Goal: Navigation & Orientation: Find specific page/section

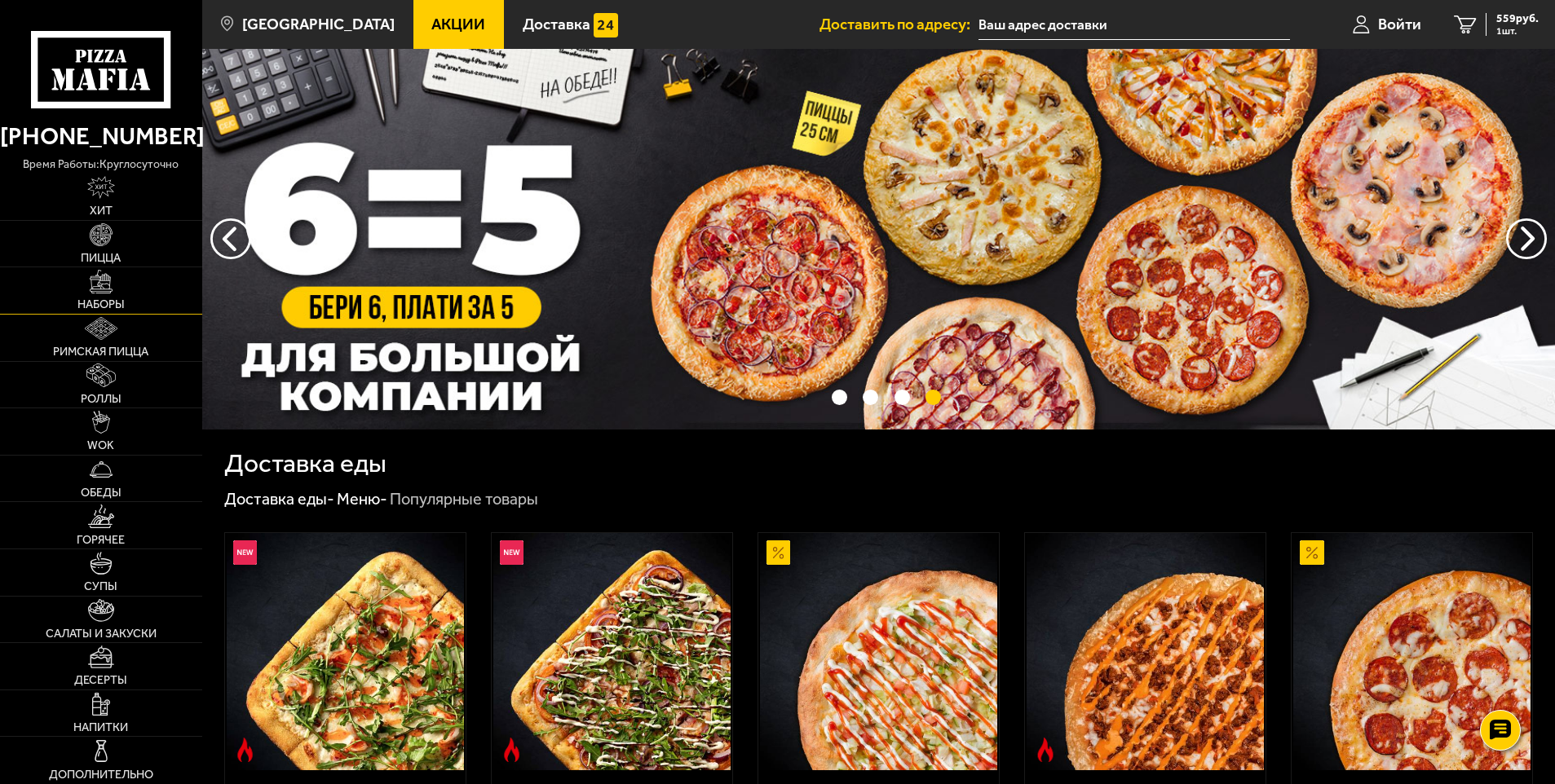
click at [79, 299] on span "Наборы" at bounding box center [102, 305] width 48 height 11
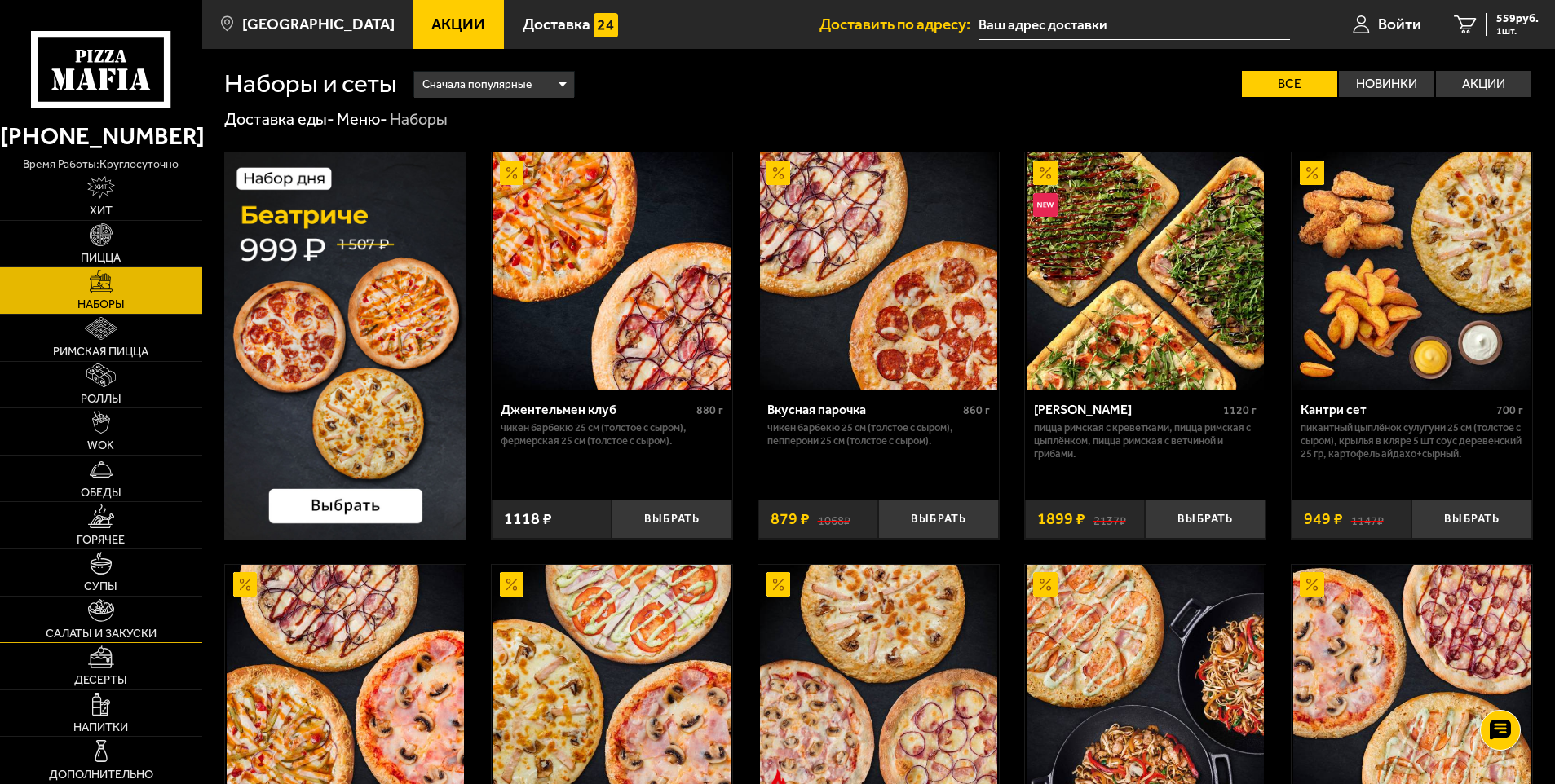
click at [106, 629] on span "Салаты и закуски" at bounding box center [101, 634] width 111 height 11
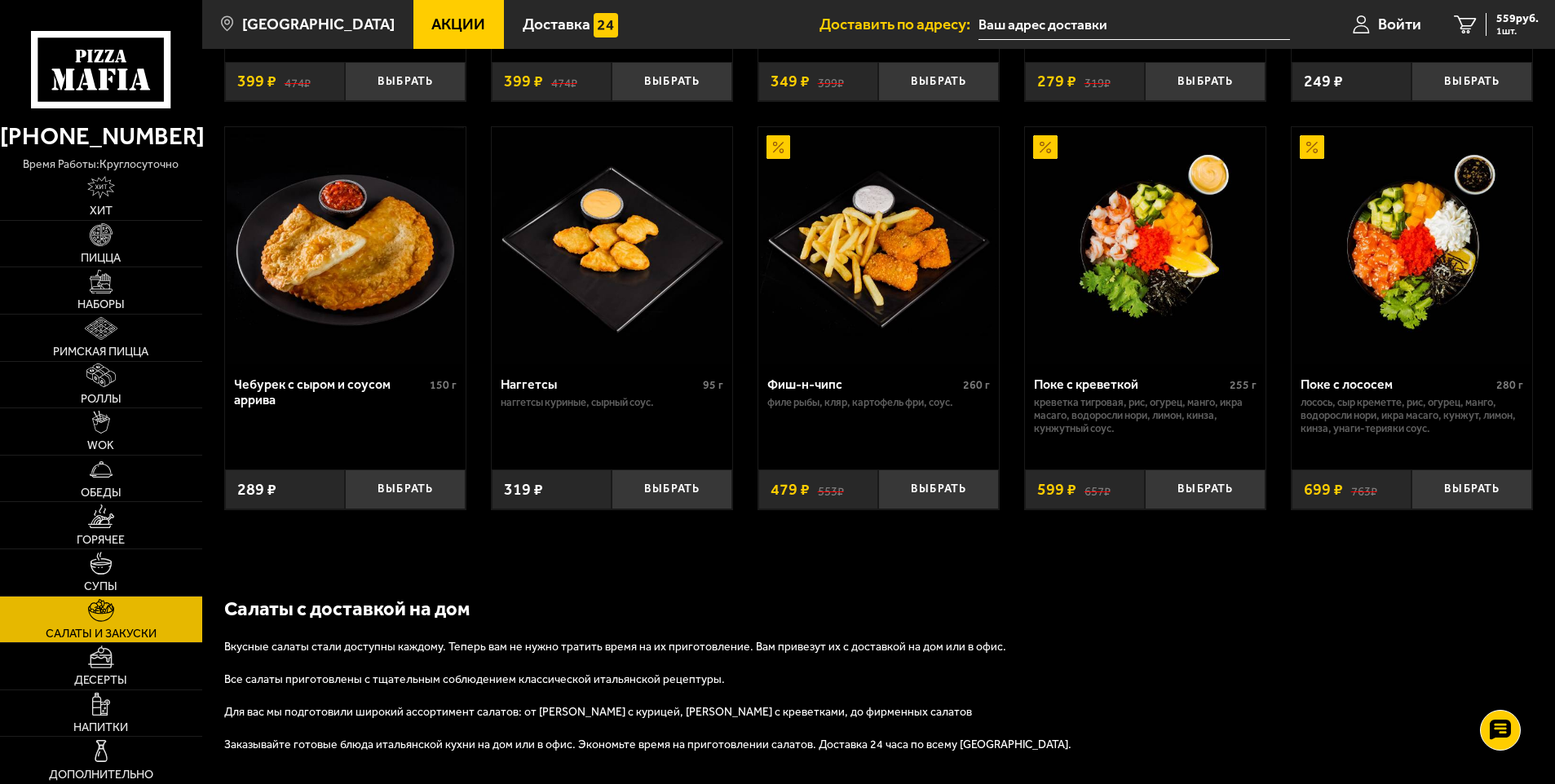
scroll to position [1043, 0]
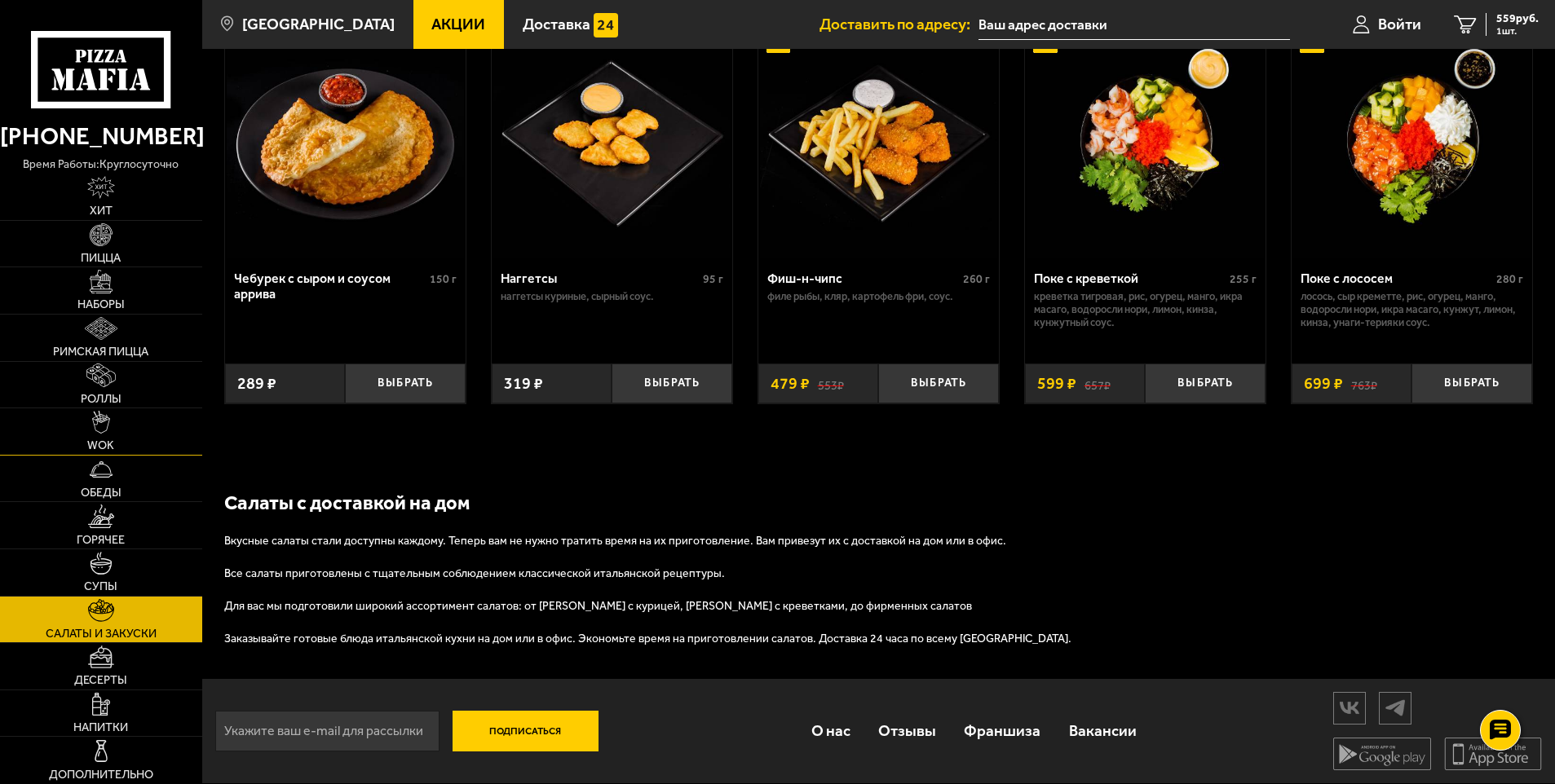
click at [80, 445] on link "WOK" at bounding box center [101, 432] width 202 height 47
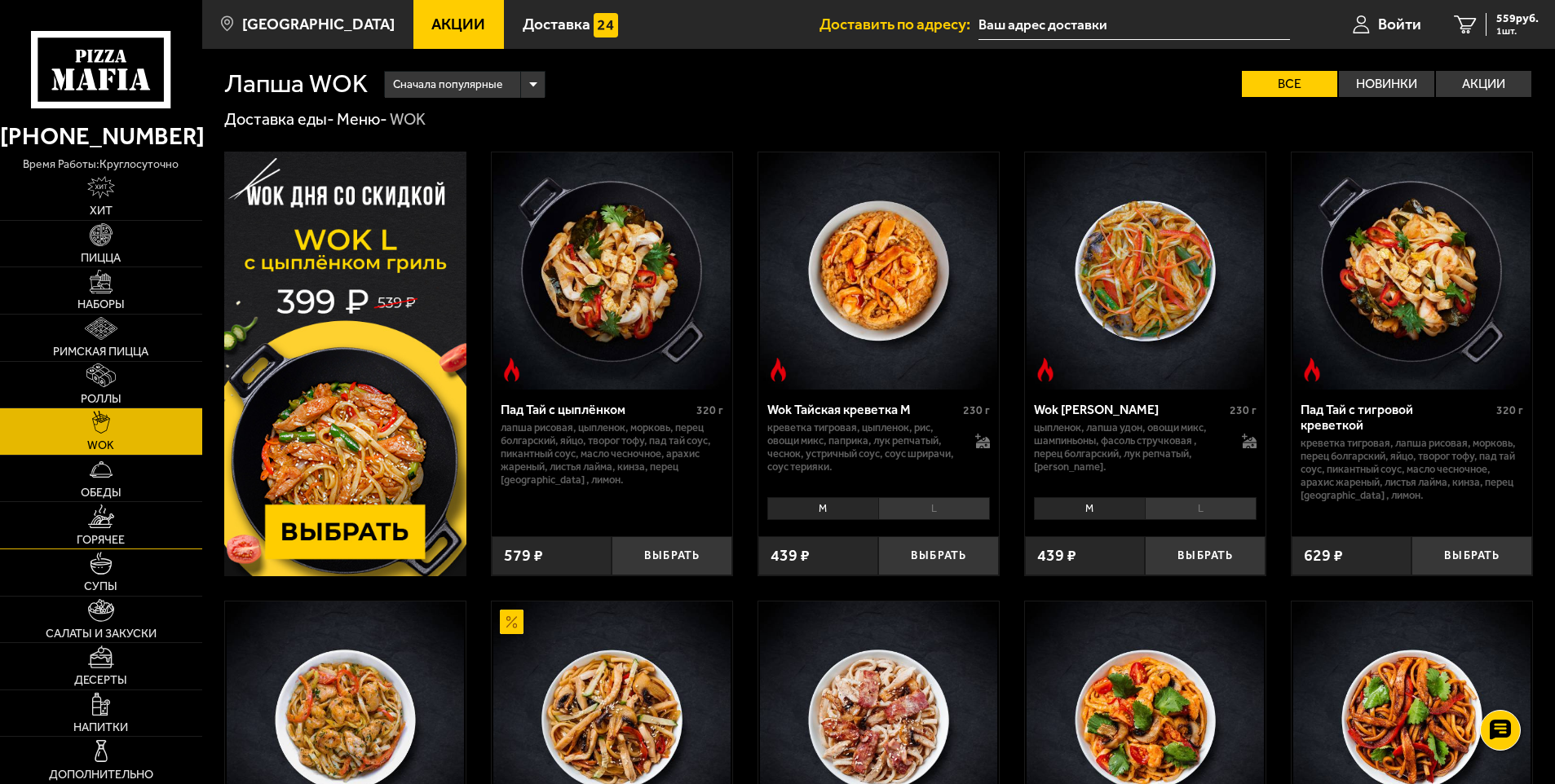
click at [142, 542] on link "Горячее" at bounding box center [101, 525] width 202 height 47
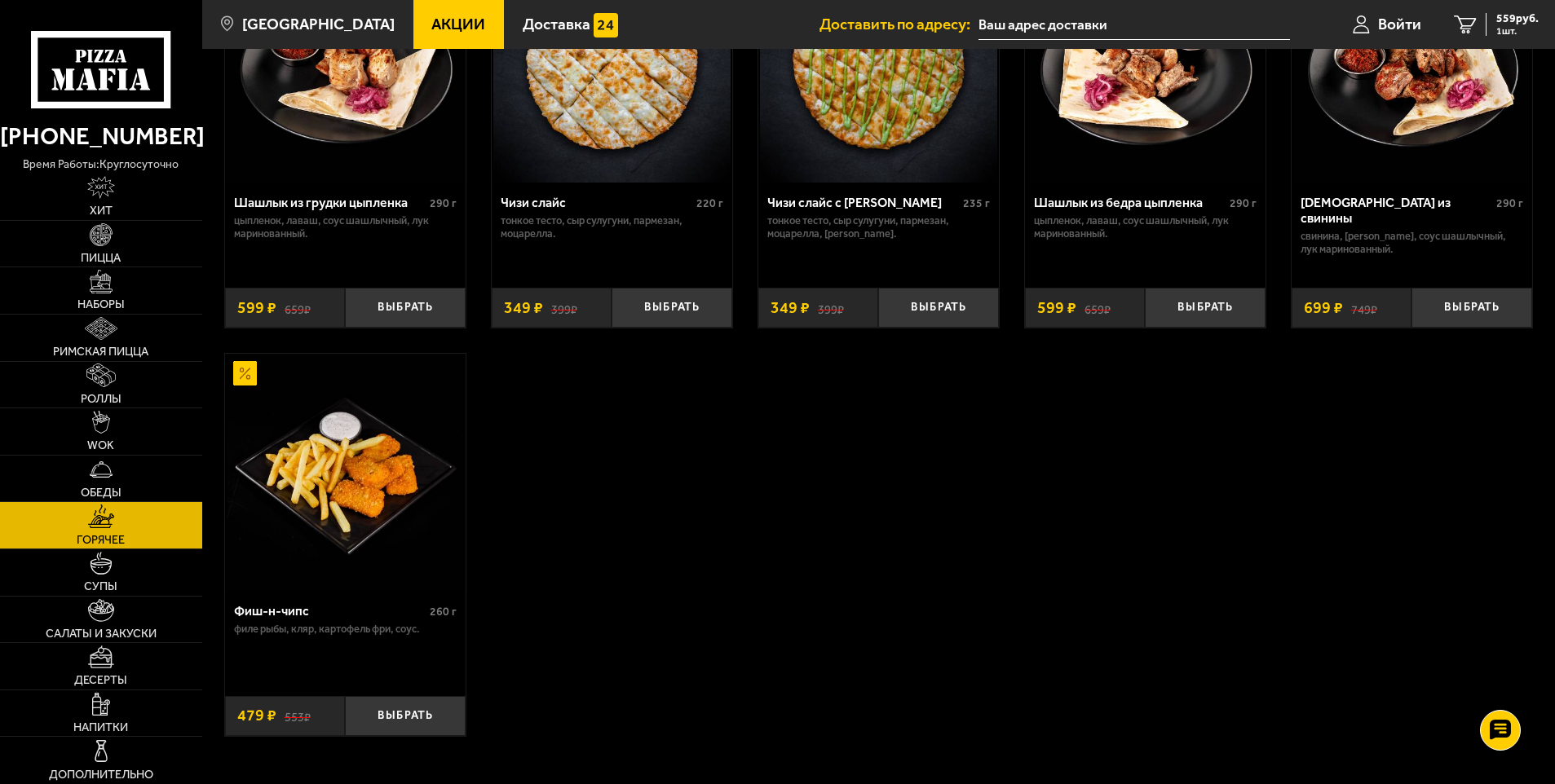
scroll to position [1223, 0]
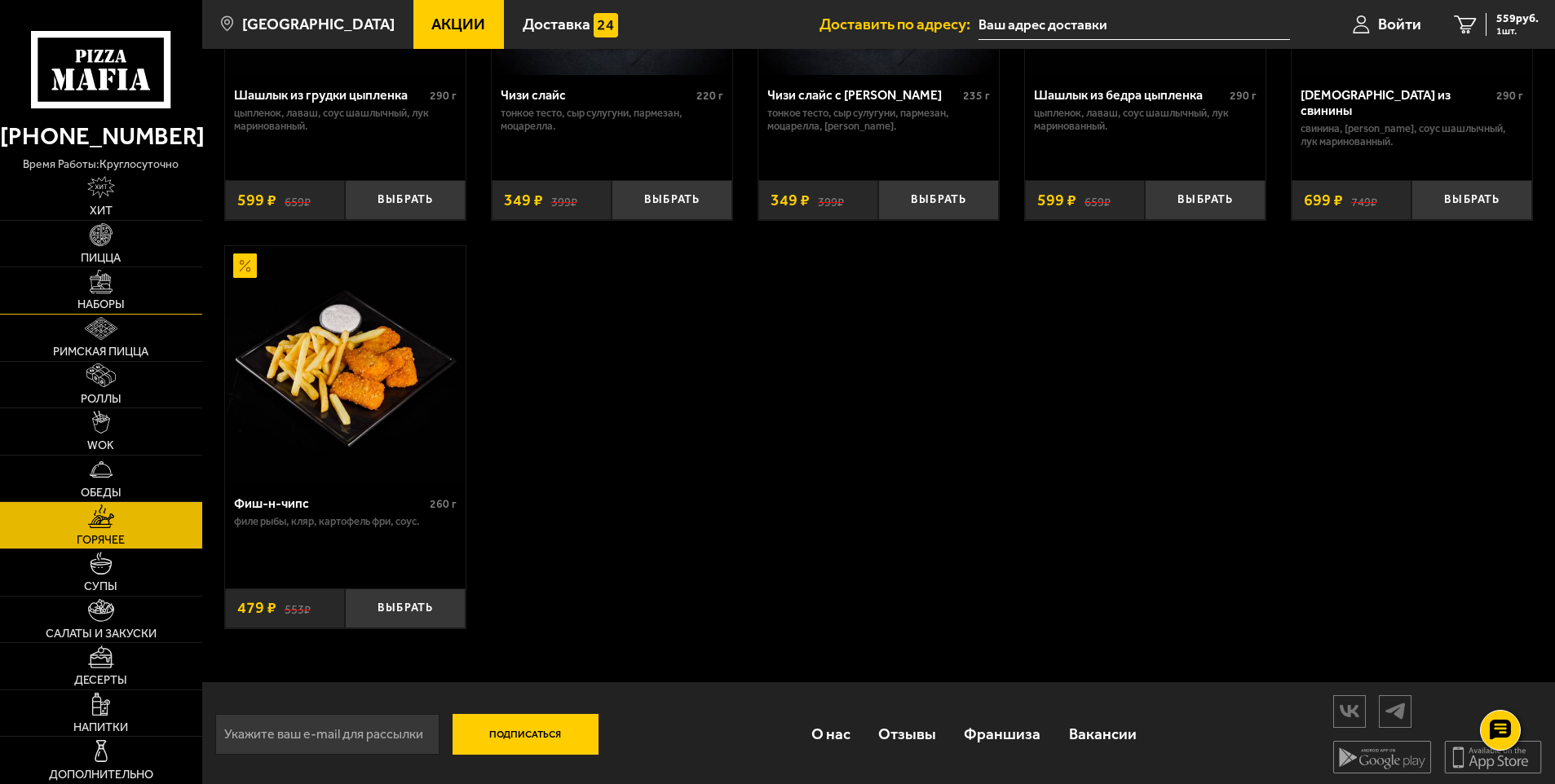
click at [95, 293] on link "Наборы" at bounding box center [101, 290] width 202 height 47
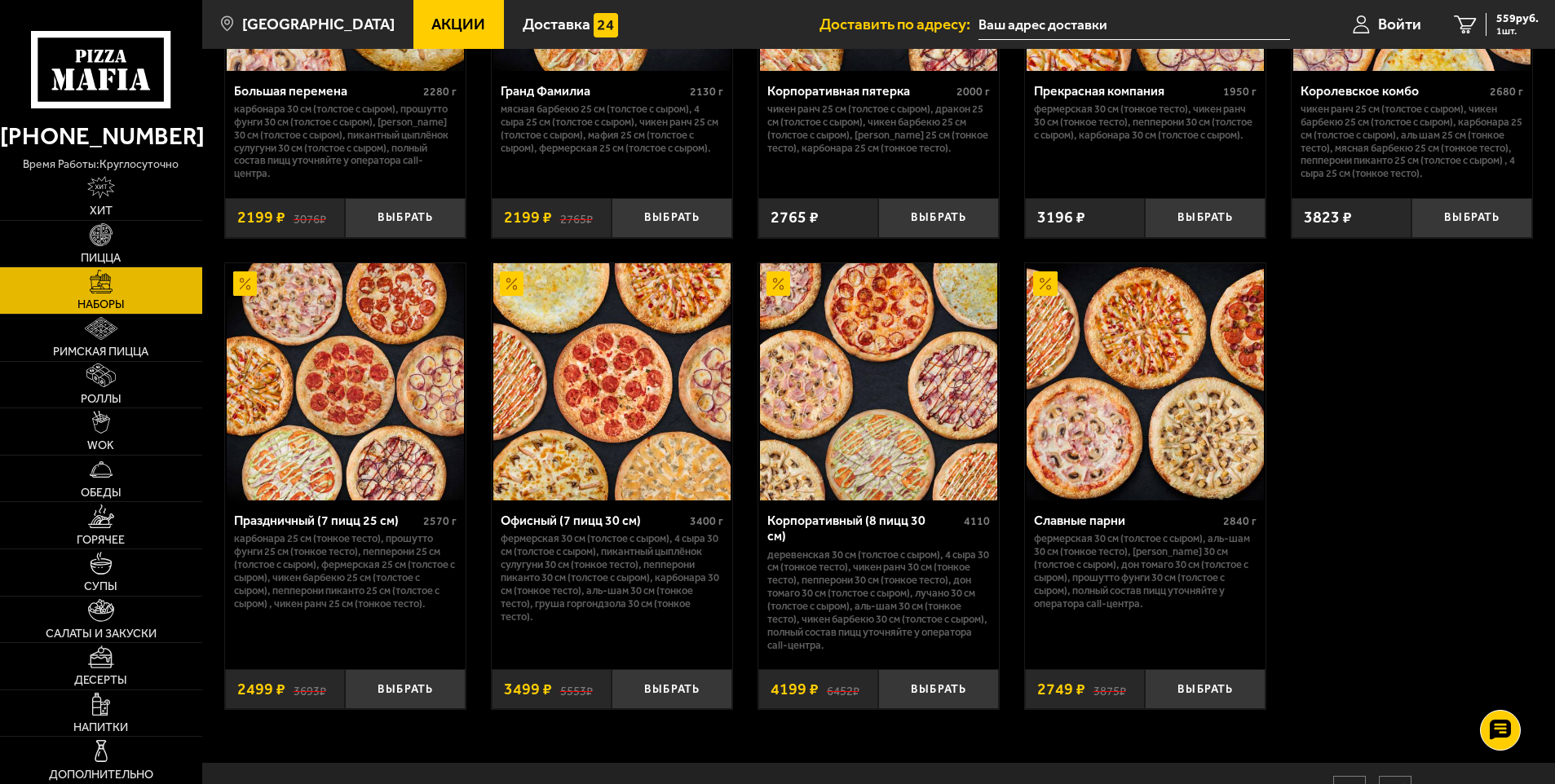
scroll to position [2449, 0]
